Goal: Task Accomplishment & Management: Manage account settings

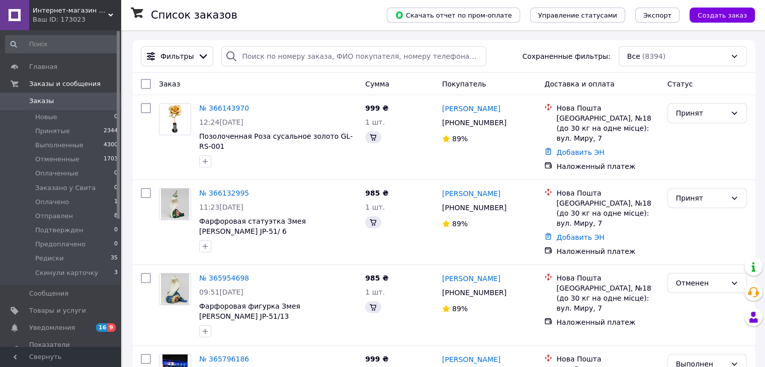
click at [111, 19] on div "Ваш ID: 173023" at bounding box center [77, 19] width 88 height 9
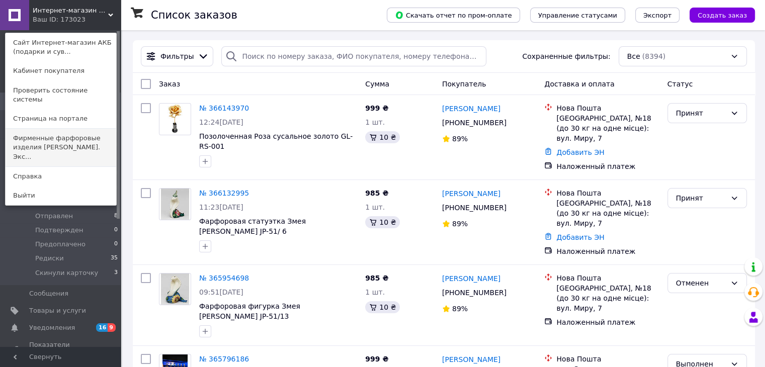
click at [96, 131] on link "Фирменные фарфоровые изделия [PERSON_NAME]. Экс..." at bounding box center [61, 148] width 111 height 38
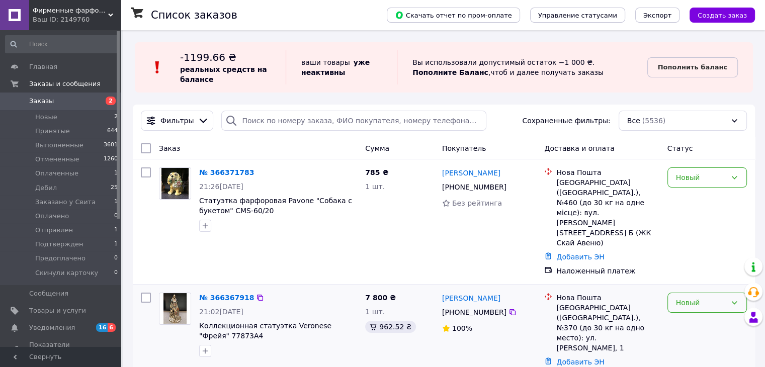
click at [696, 297] on div "Новый" at bounding box center [701, 302] width 50 height 11
click at [690, 184] on li "Принят" at bounding box center [707, 183] width 78 height 18
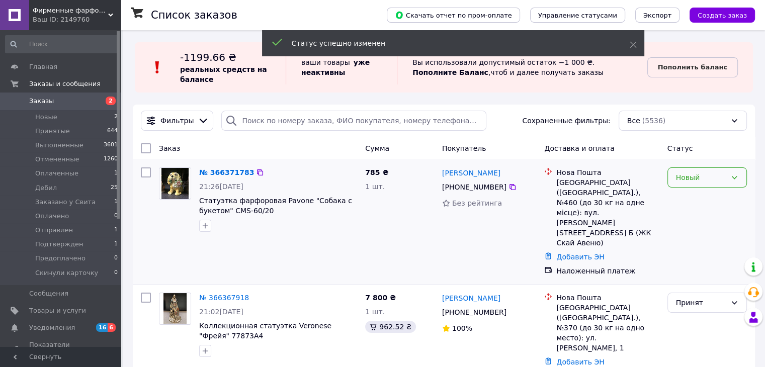
click at [700, 177] on div "Новый" at bounding box center [701, 177] width 50 height 11
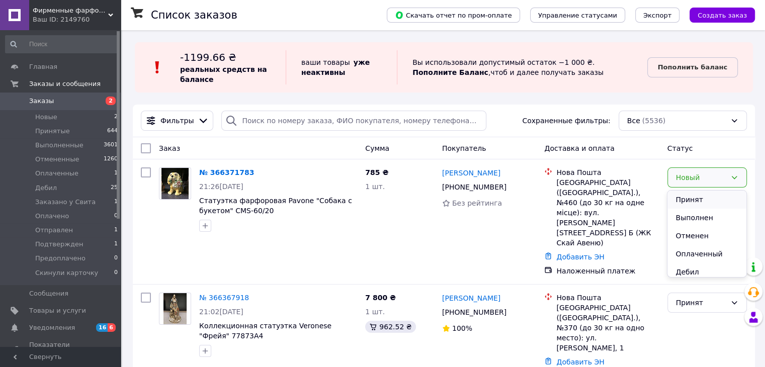
click at [695, 198] on li "Принят" at bounding box center [707, 200] width 78 height 18
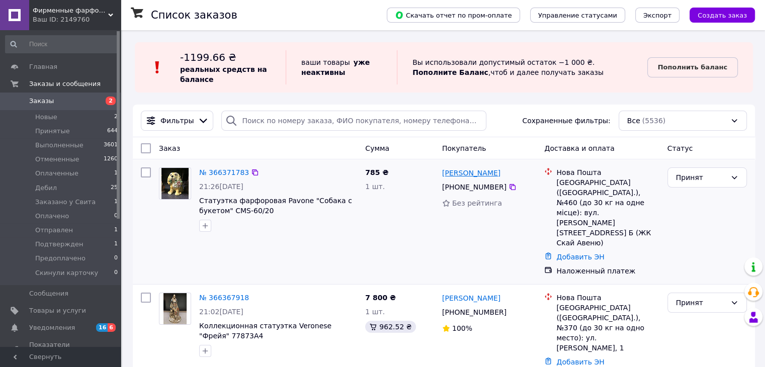
click at [486, 174] on link "Оксана Мановицька" at bounding box center [471, 173] width 58 height 10
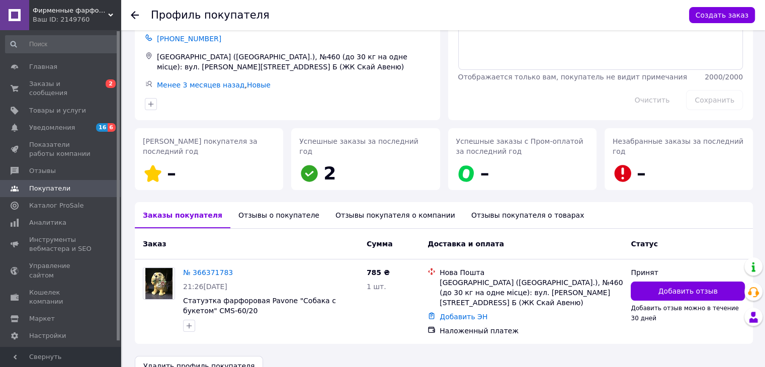
scroll to position [59, 0]
click at [258, 216] on div "Отзывы о покупателе" at bounding box center [278, 215] width 97 height 26
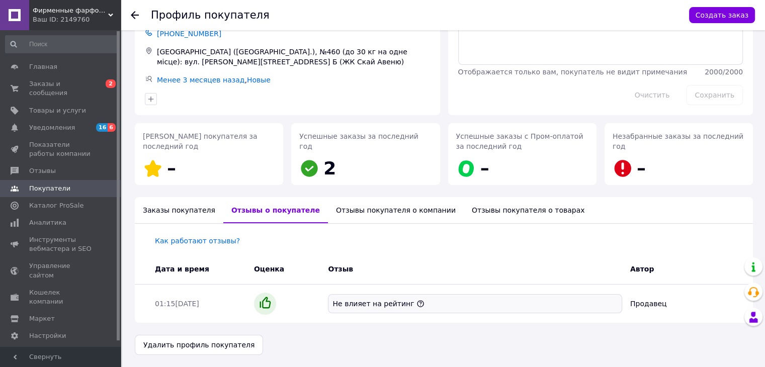
scroll to position [47, 0]
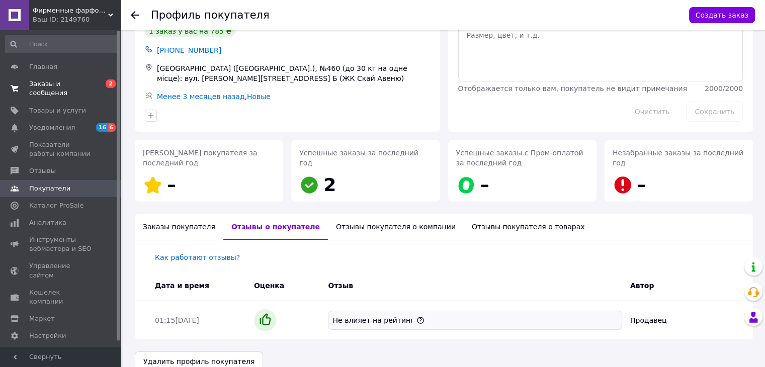
click at [42, 83] on span "Заказы и сообщения" at bounding box center [61, 89] width 64 height 18
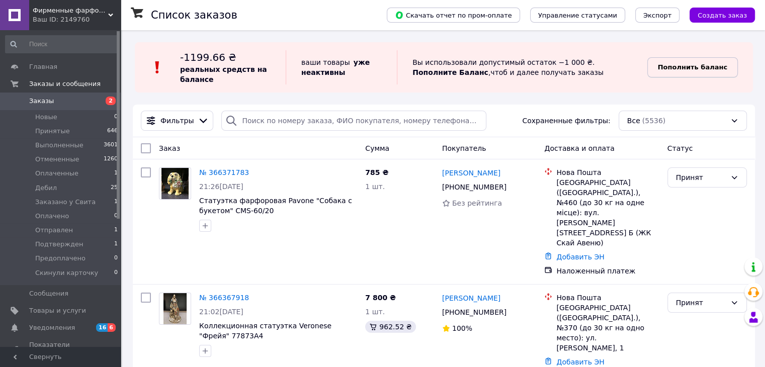
click at [692, 65] on b "Пополнить баланс" at bounding box center [692, 67] width 69 height 8
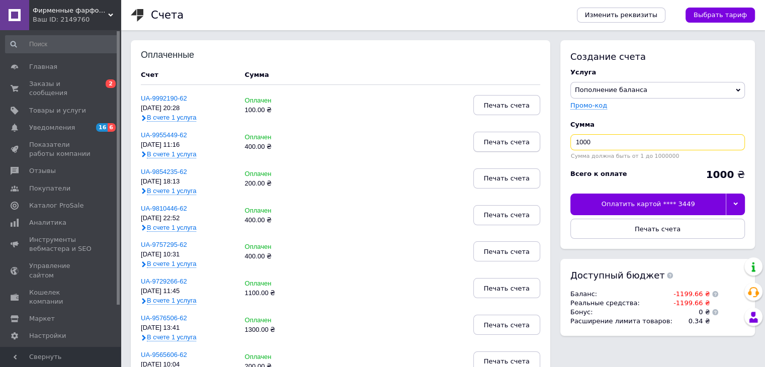
drag, startPoint x: 608, startPoint y: 138, endPoint x: 483, endPoint y: 146, distance: 125.0
type input "1200"
click at [739, 202] on div at bounding box center [735, 204] width 19 height 21
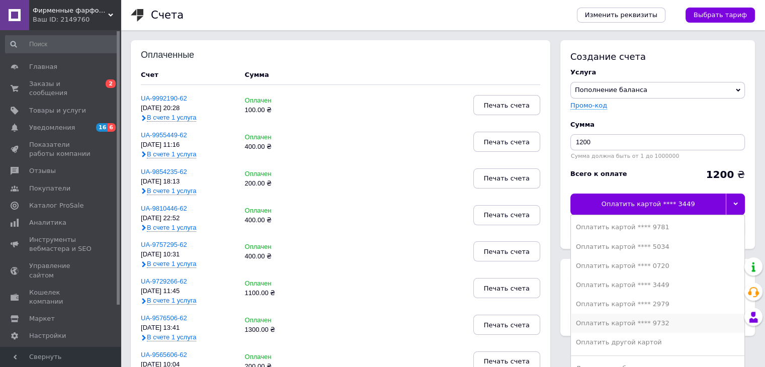
click at [649, 325] on div "Оплатить картой **** 9732" at bounding box center [658, 323] width 164 height 9
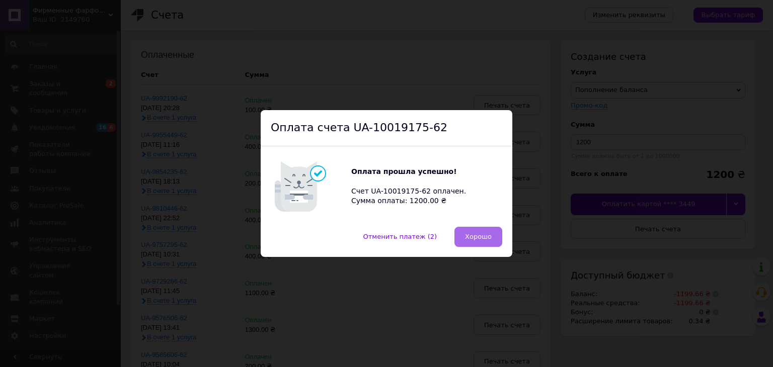
click at [477, 245] on button "Хорошо" at bounding box center [478, 237] width 48 height 20
